Goal: Transaction & Acquisition: Purchase product/service

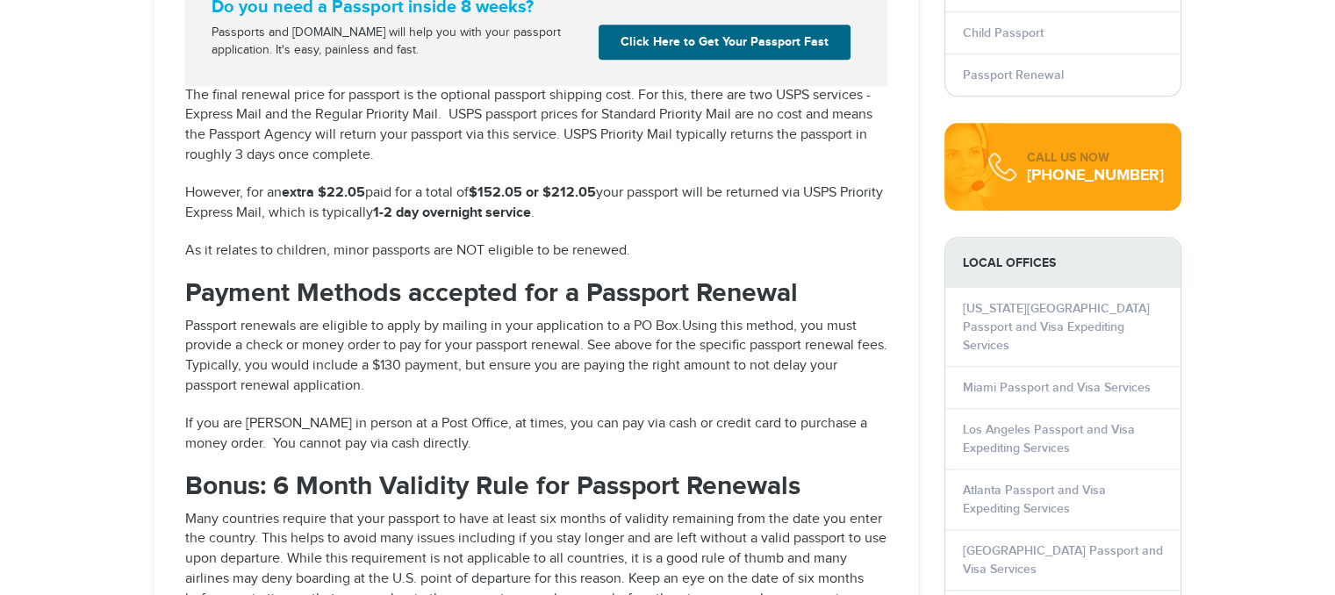
select select "**********"
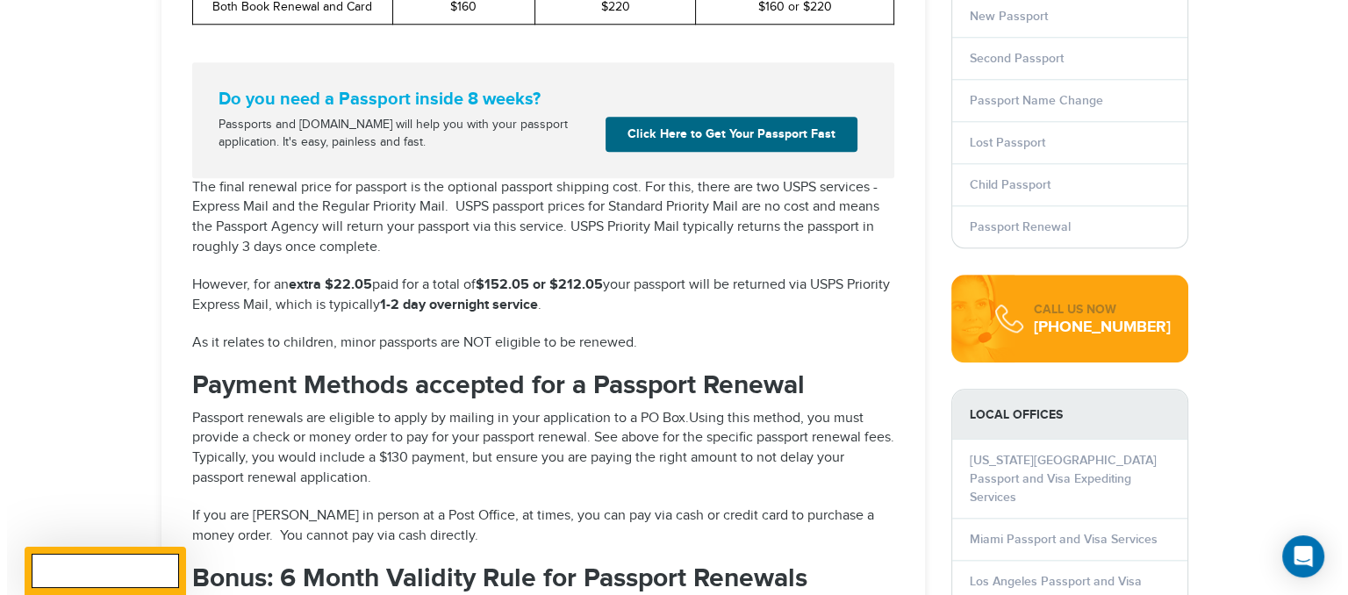
scroll to position [1748, 0]
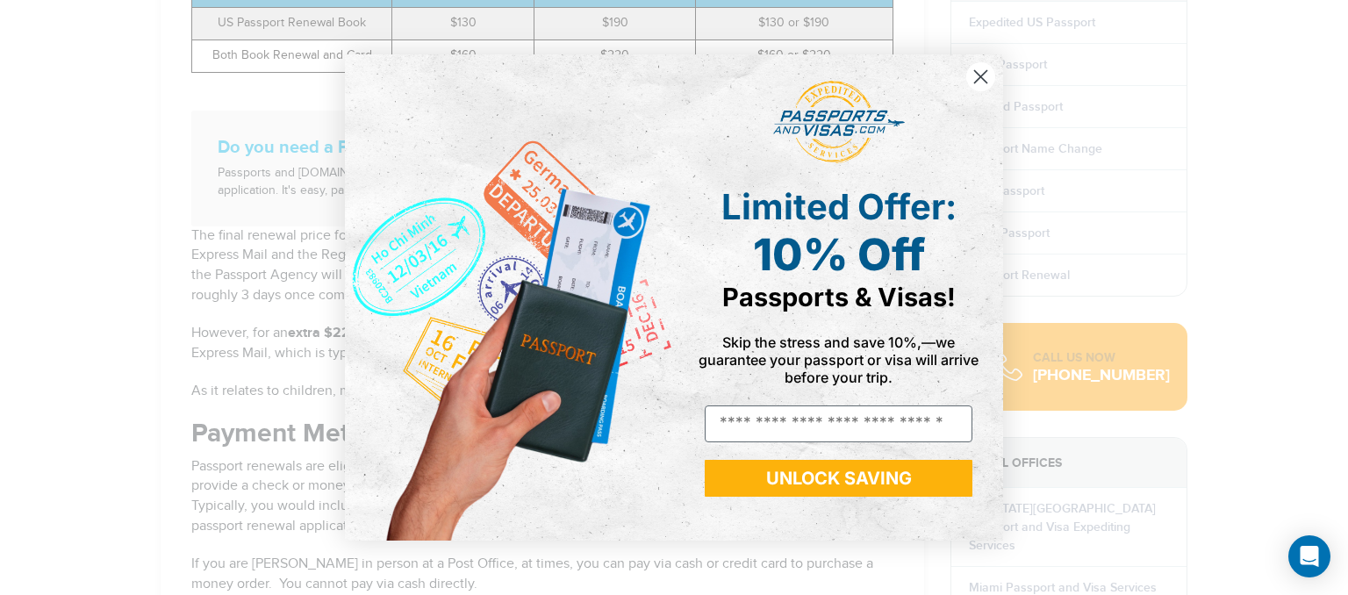
click at [1334, 8] on div "Close dialog Limited Offer: 10% Off Passports & Visas! Skip the stress and save…" at bounding box center [674, 297] width 1348 height 595
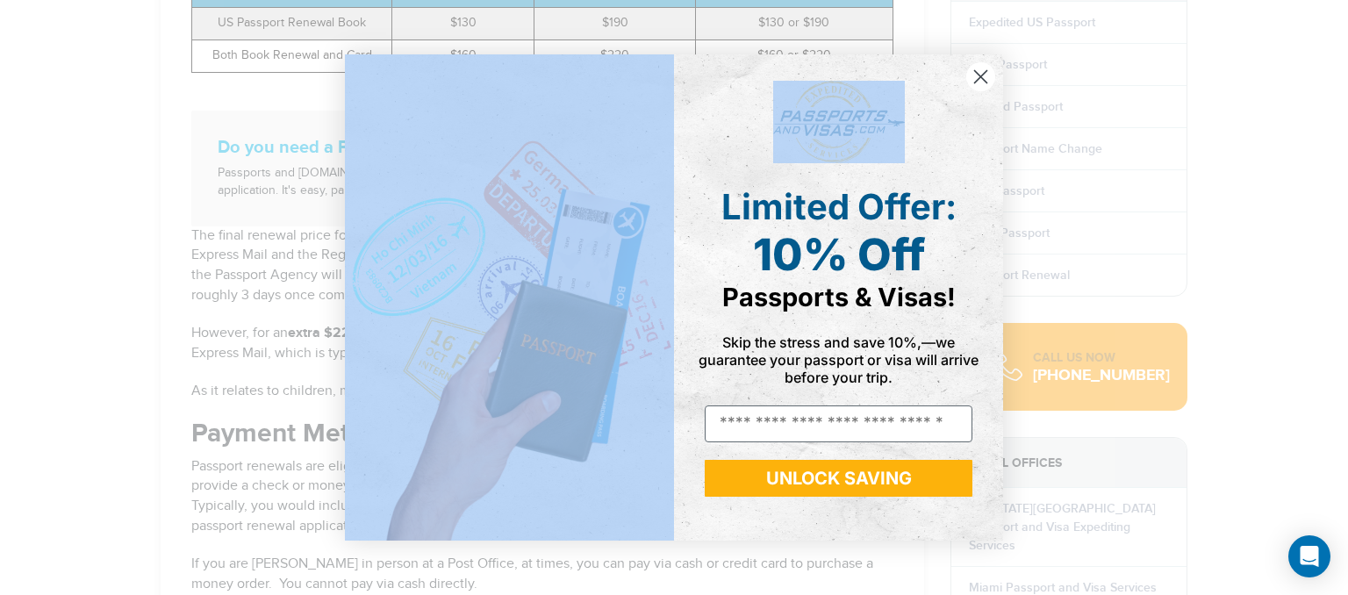
click at [1334, 8] on div "Close dialog Limited Offer: 10% Off Passports & Visas! Skip the stress and save…" at bounding box center [674, 297] width 1348 height 595
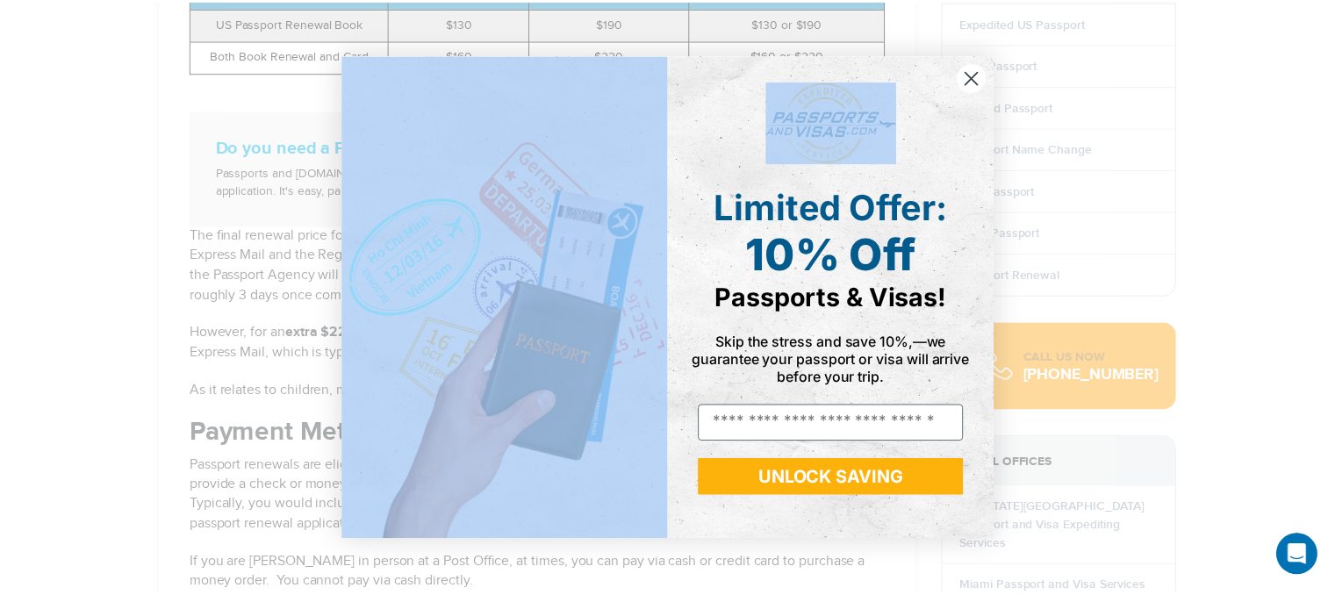
scroll to position [0, 0]
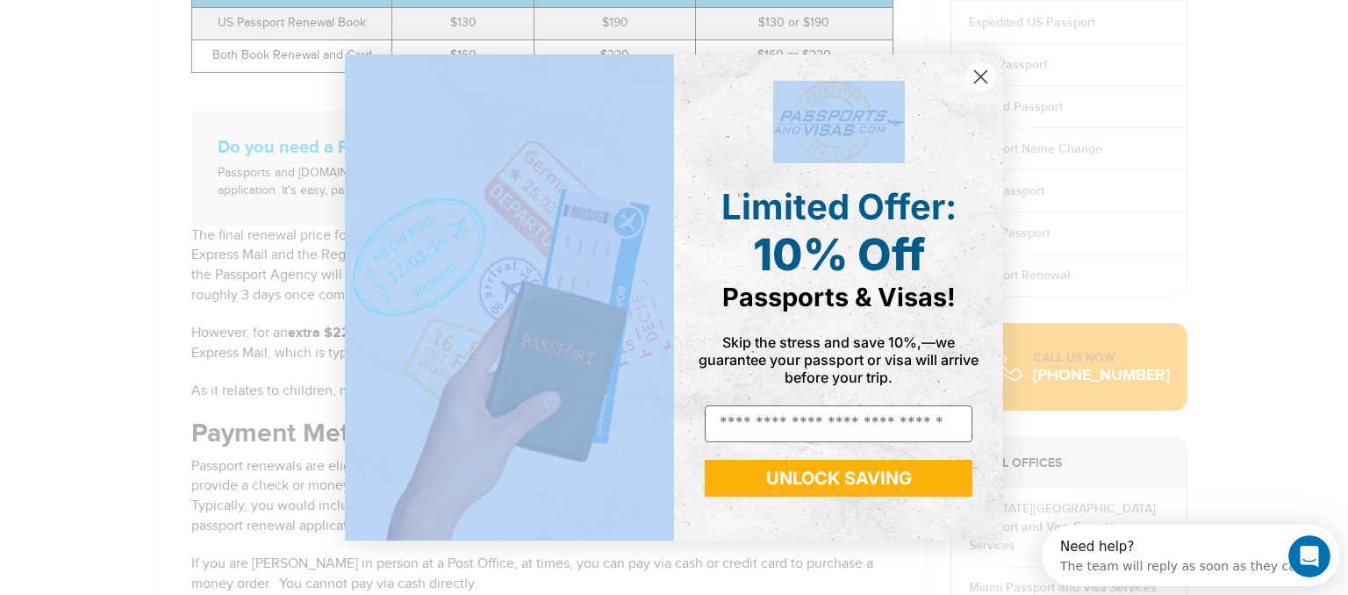
click at [983, 74] on icon "Close dialog" at bounding box center [981, 77] width 12 height 12
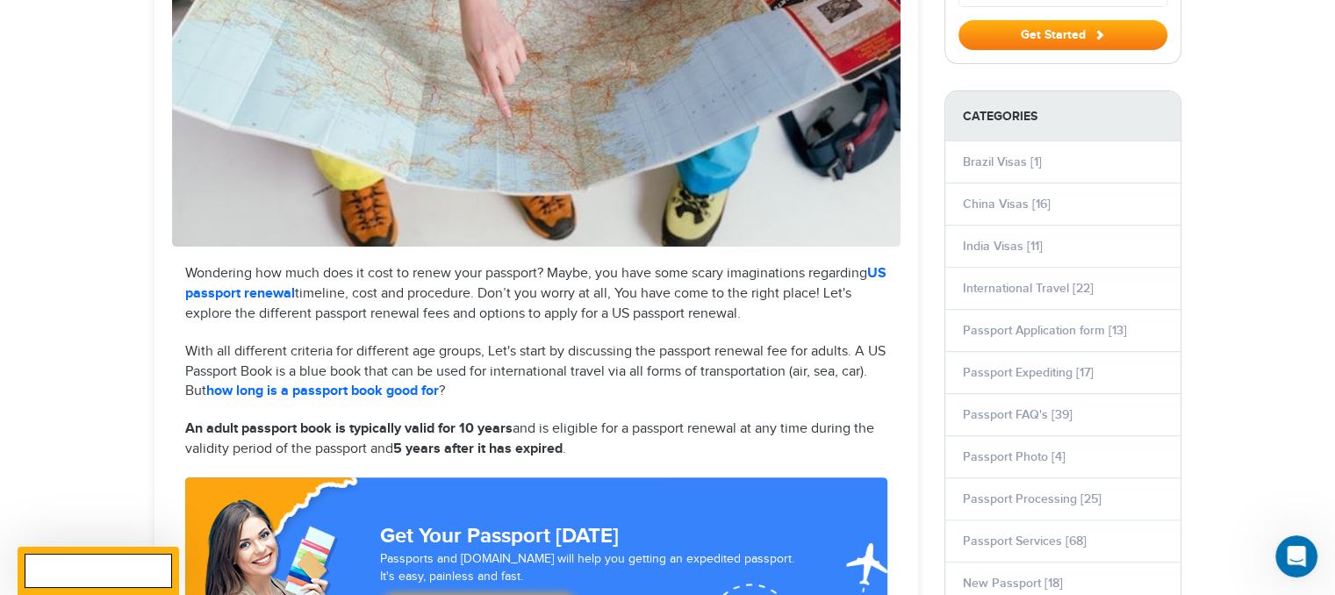
scroll to position [590, 0]
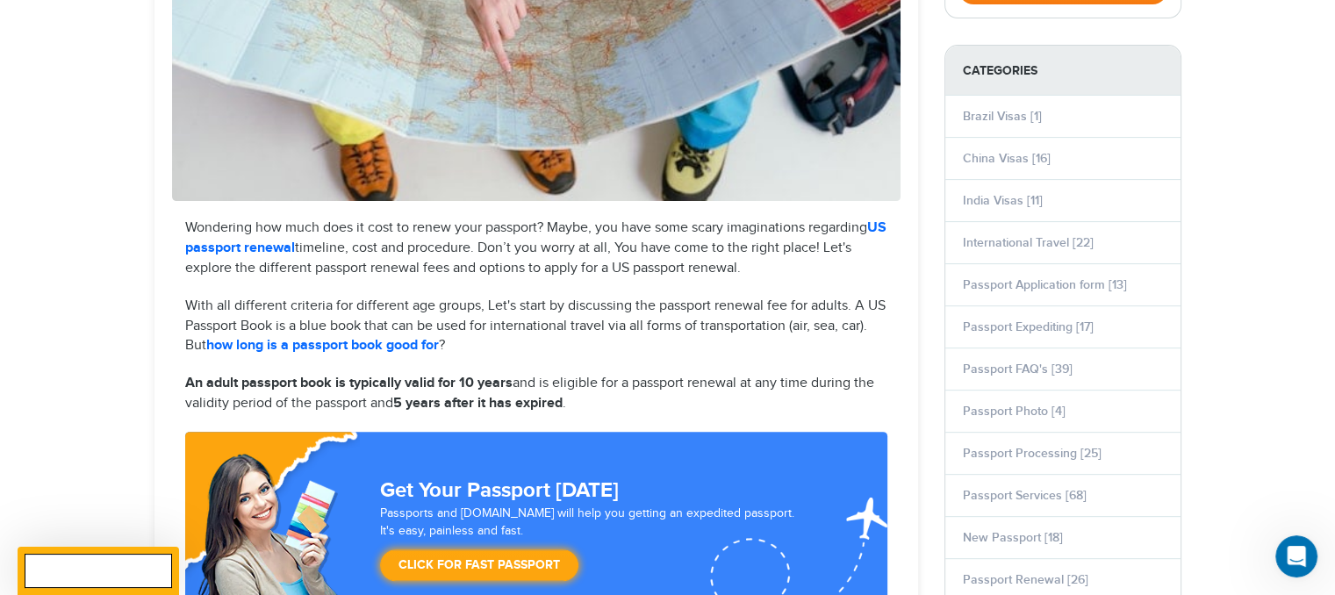
click at [269, 247] on link "US passport renewal" at bounding box center [535, 237] width 701 height 37
click at [1016, 362] on link "Passport FAQ's [39]" at bounding box center [1018, 369] width 110 height 15
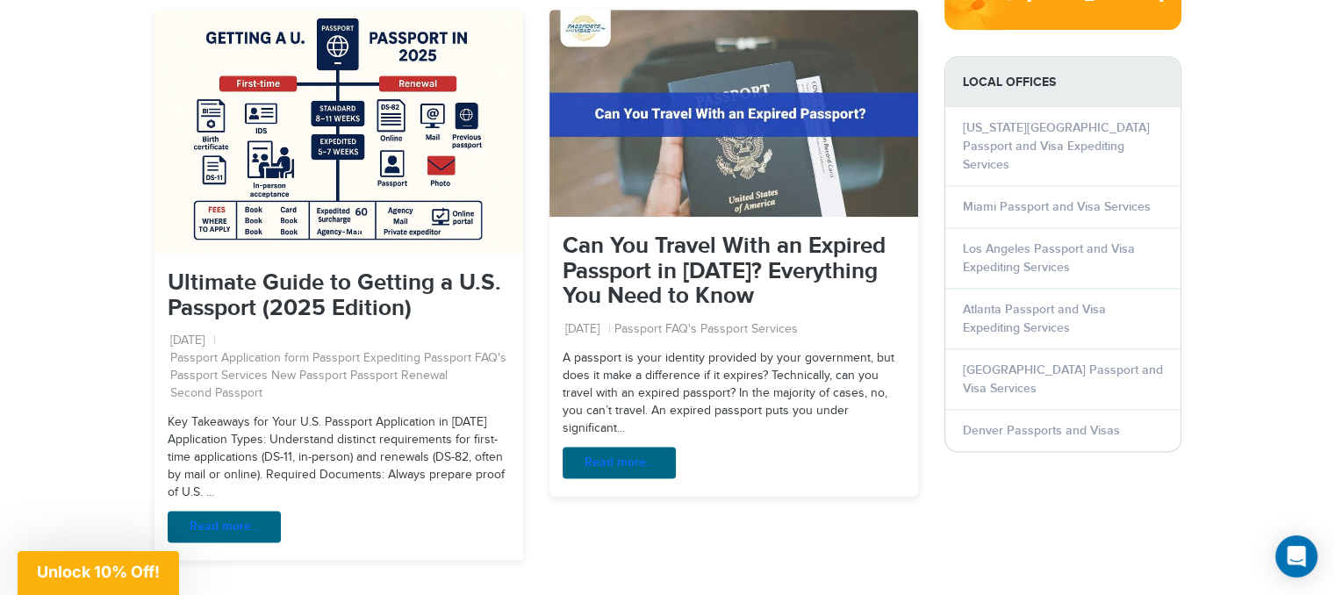
scroll to position [2105, 0]
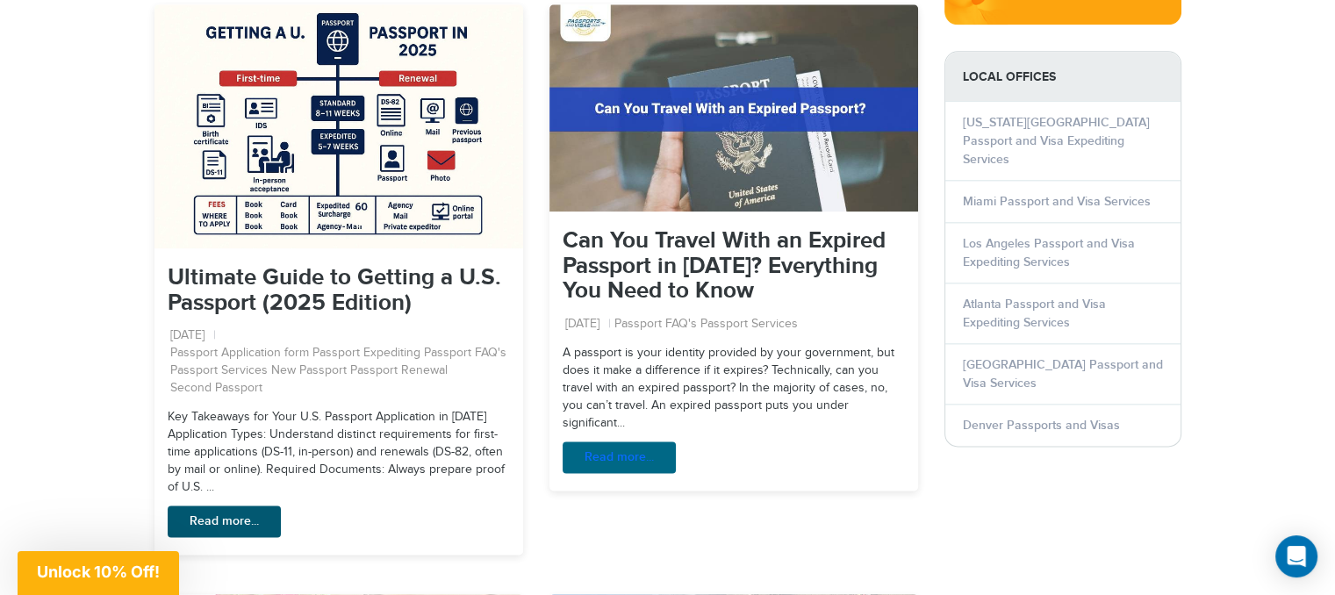
click at [220, 506] on link "Read more..." at bounding box center [224, 522] width 113 height 32
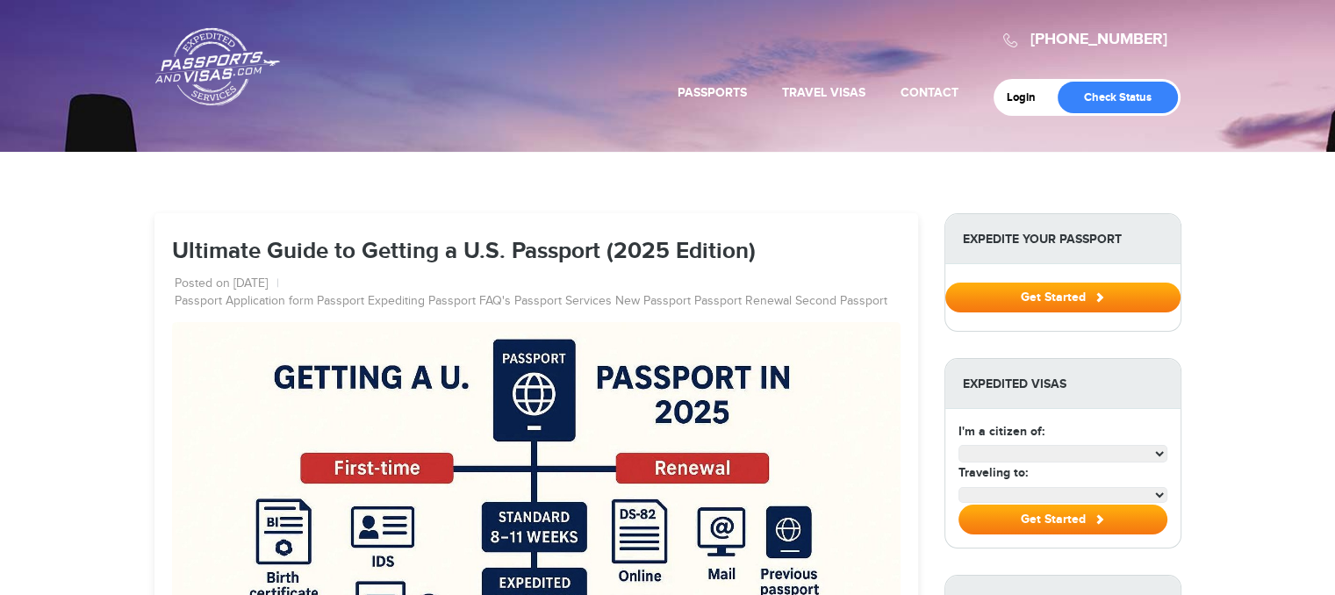
select select "**********"
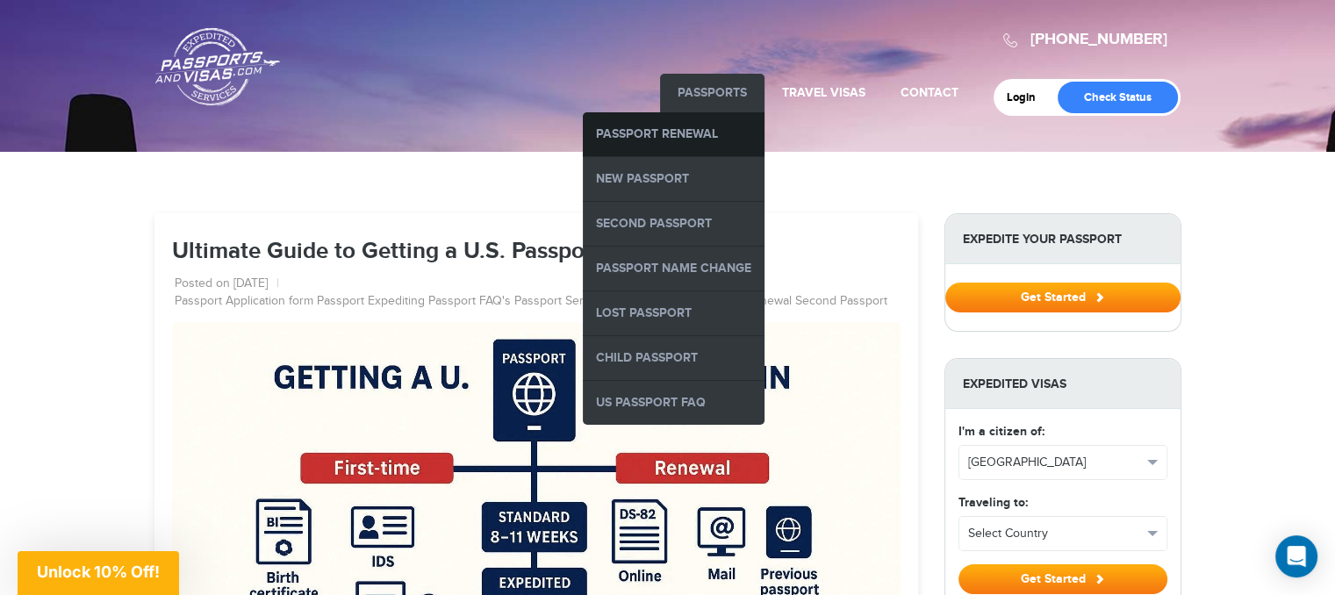
click at [692, 126] on link "Passport Renewal" at bounding box center [674, 134] width 182 height 44
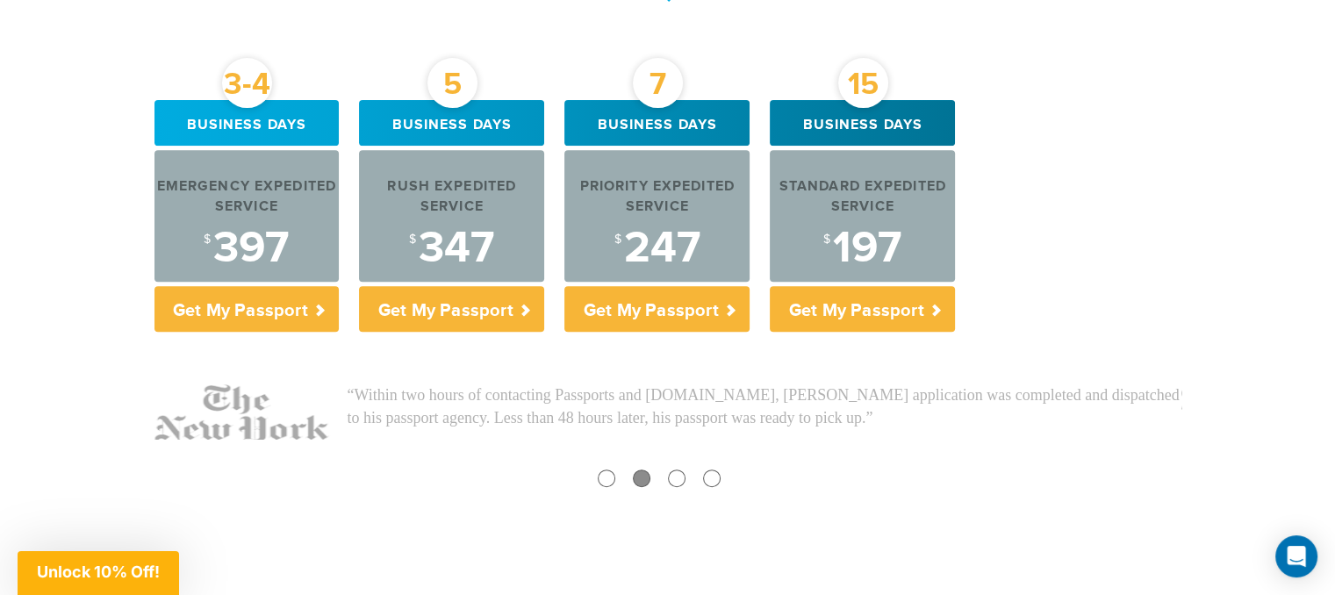
scroll to position [713, 0]
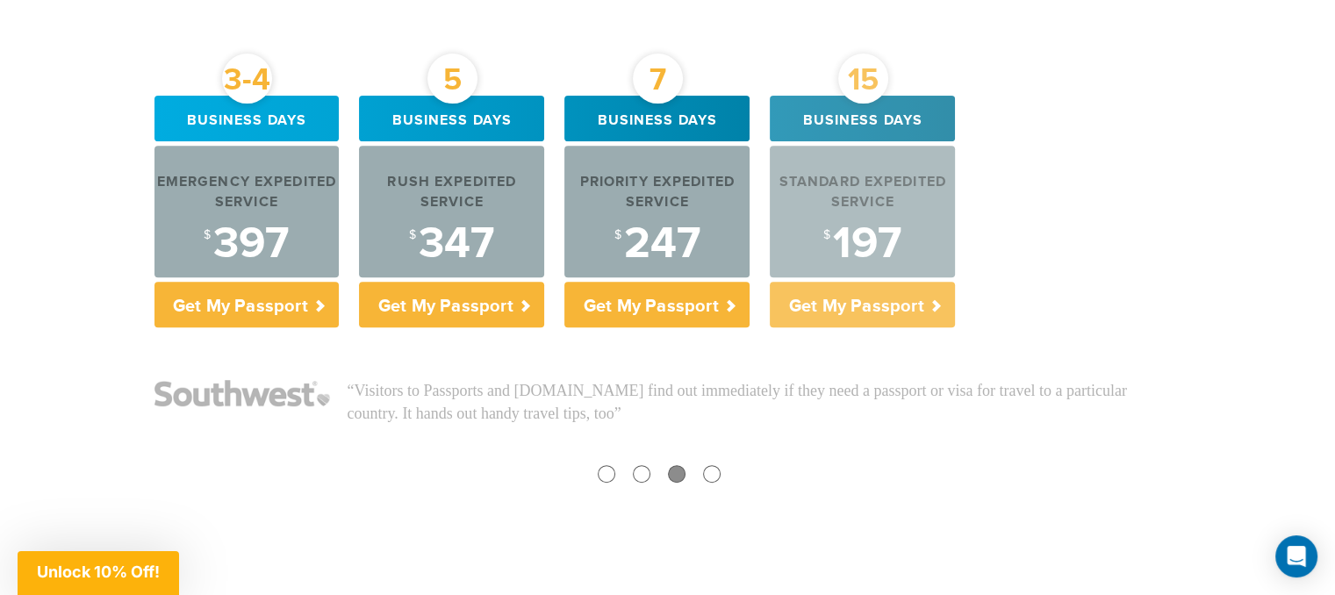
click at [875, 298] on p "Get My Passport" at bounding box center [862, 305] width 185 height 46
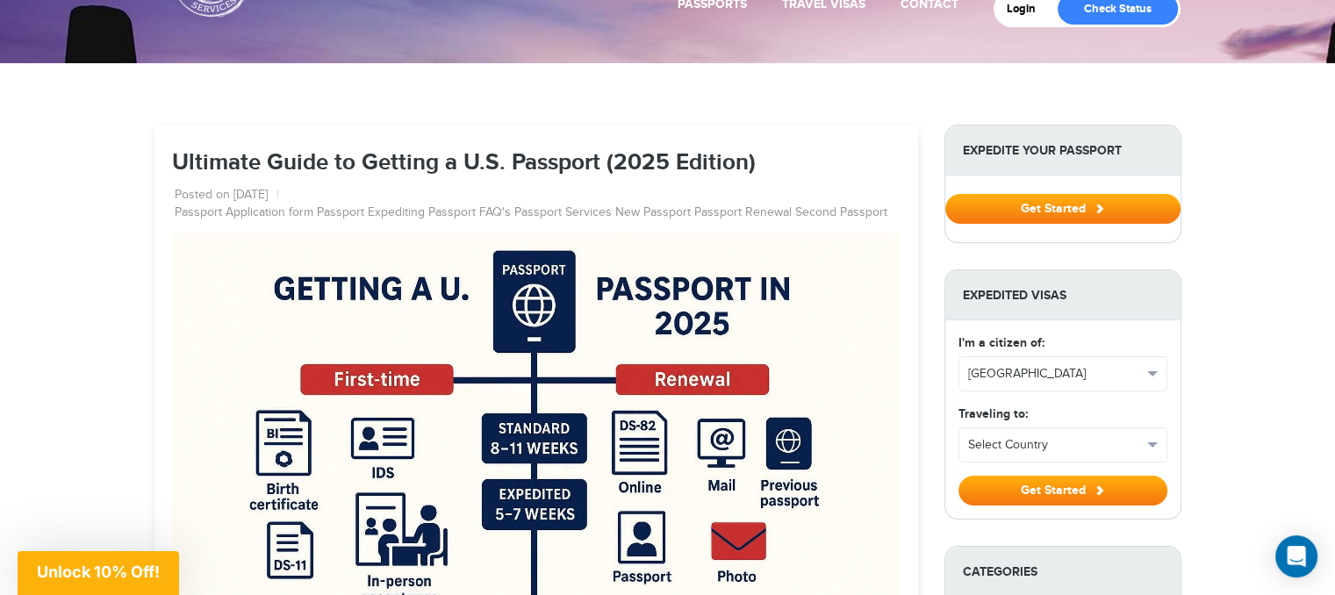
scroll to position [105, 0]
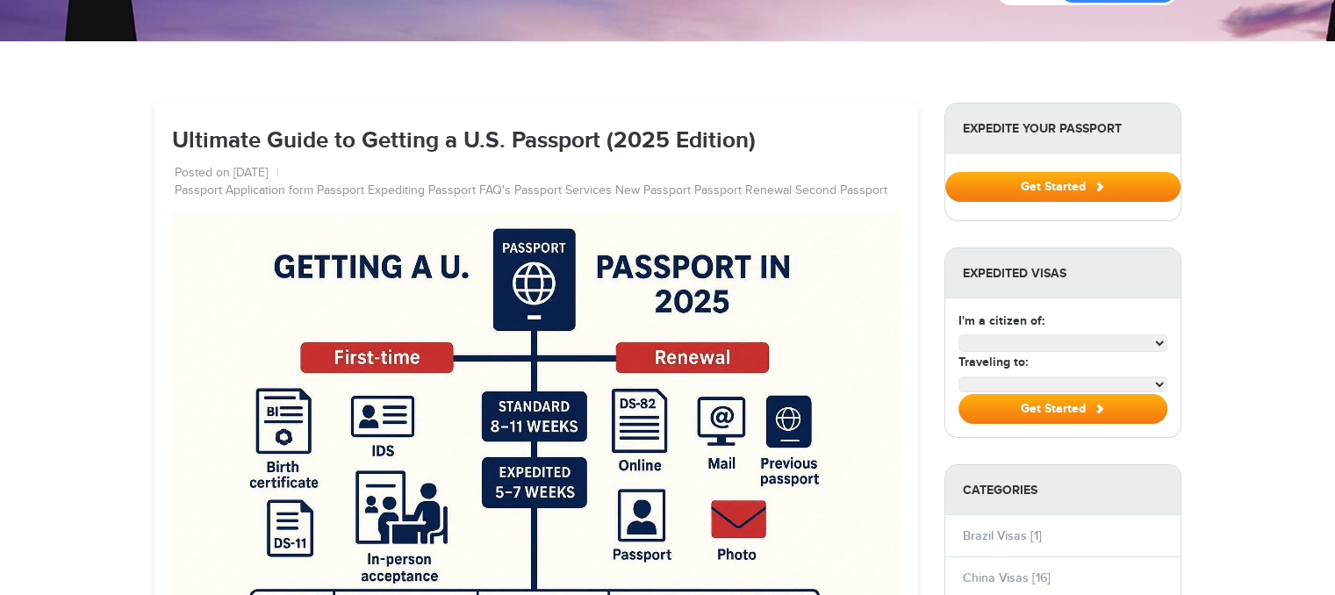
select select "**********"
